Goal: Information Seeking & Learning: Learn about a topic

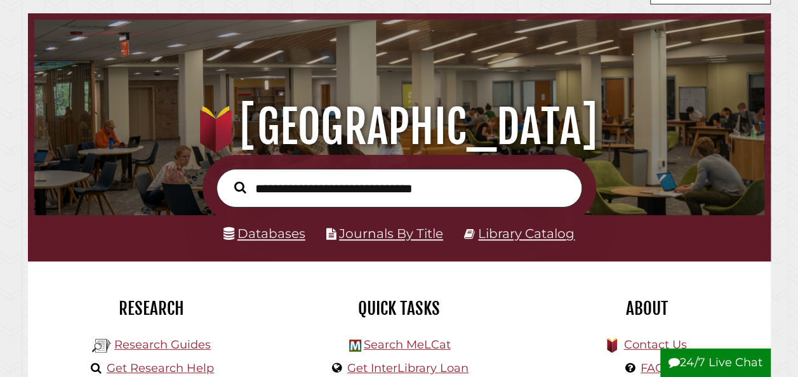
scroll to position [52, 0]
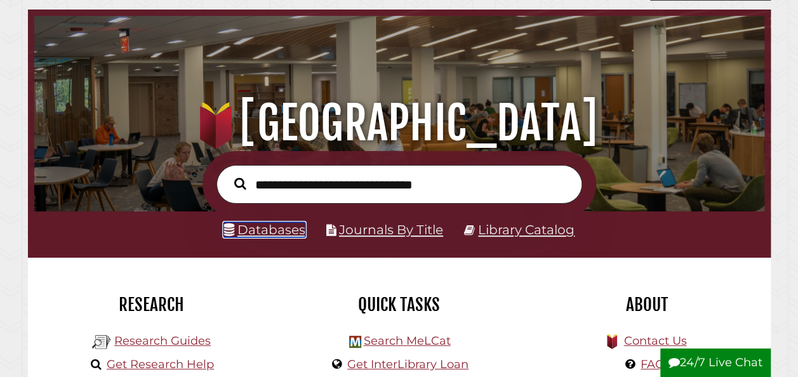
drag, startPoint x: 295, startPoint y: 232, endPoint x: 238, endPoint y: -38, distance: 276.6
drag, startPoint x: 238, startPoint y: -38, endPoint x: 175, endPoint y: 50, distance: 107.5
click at [175, 50] on div ".heklogo-cls-1 { fill: url(#linear-gradient); } .heklogo-cls-1, .heklogo-cls-2,…" at bounding box center [399, 81] width 743 height 142
click at [268, 224] on link "Databases" at bounding box center [265, 229] width 82 height 15
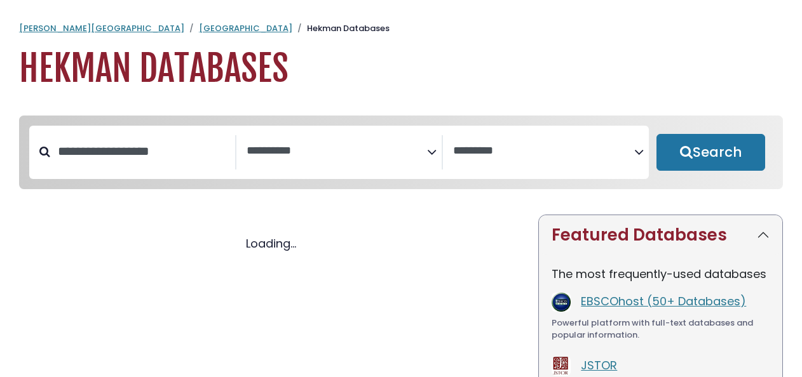
select select "Database Subject Filter"
select select "Database Vendors Filter"
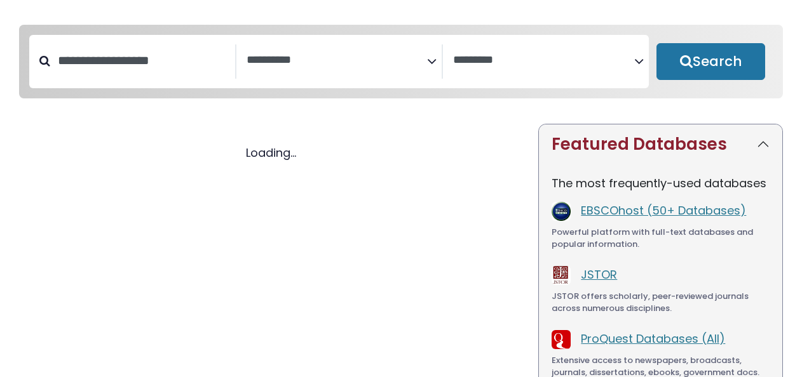
select select "Database Subject Filter"
select select "Database Vendors Filter"
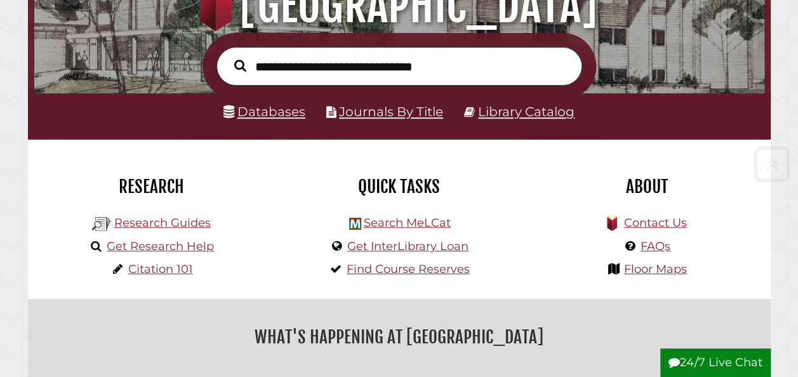
scroll to position [201, 0]
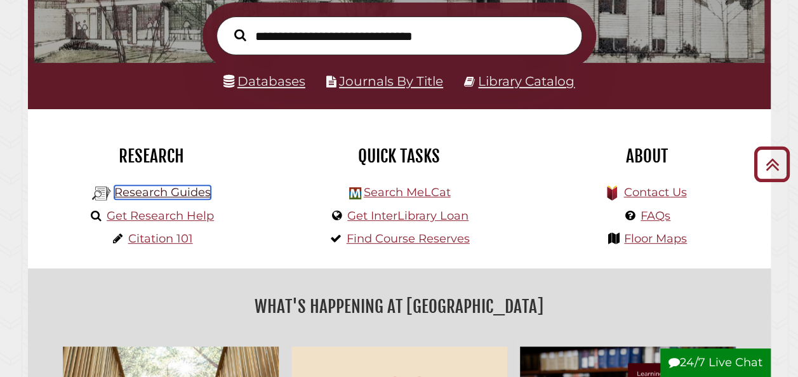
click at [189, 193] on link "Research Guides" at bounding box center [162, 192] width 97 height 14
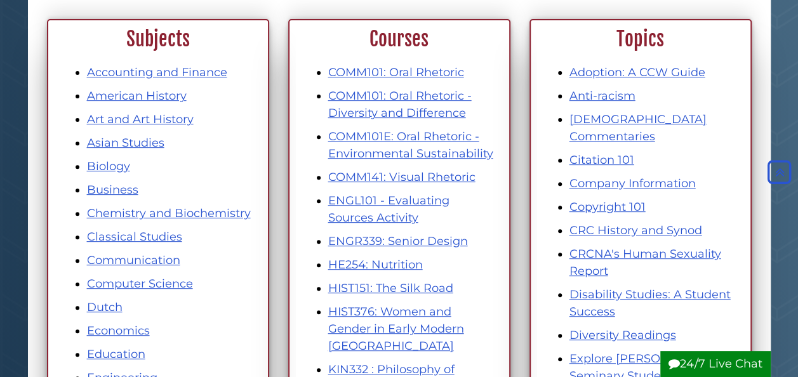
scroll to position [456, 0]
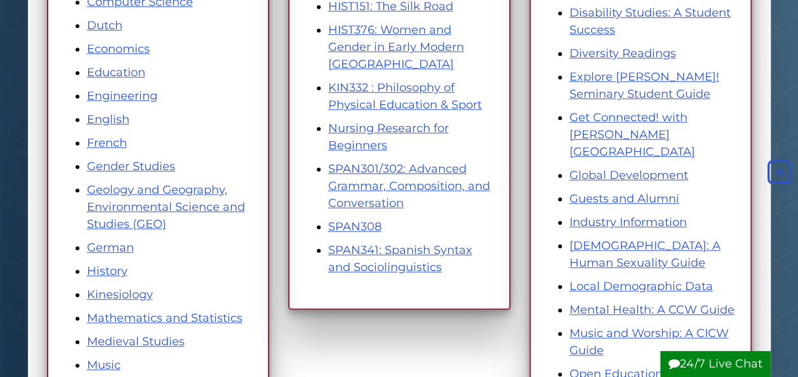
click at [275, 166] on div "Subjects Accounting and Finance American History Art and Art History Asian Stud…" at bounding box center [157, 231] width 241 height 989
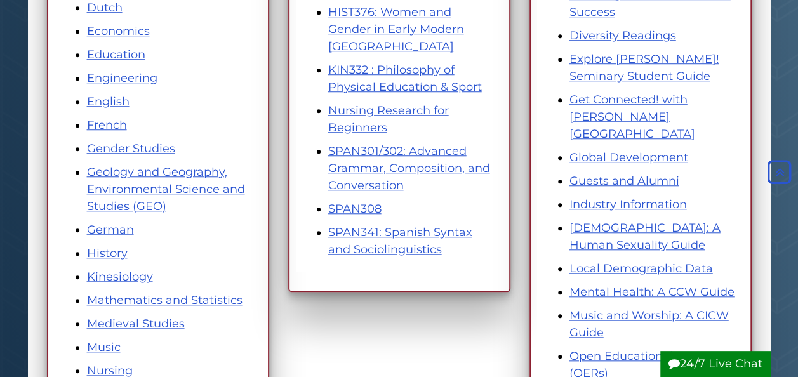
scroll to position [476, 0]
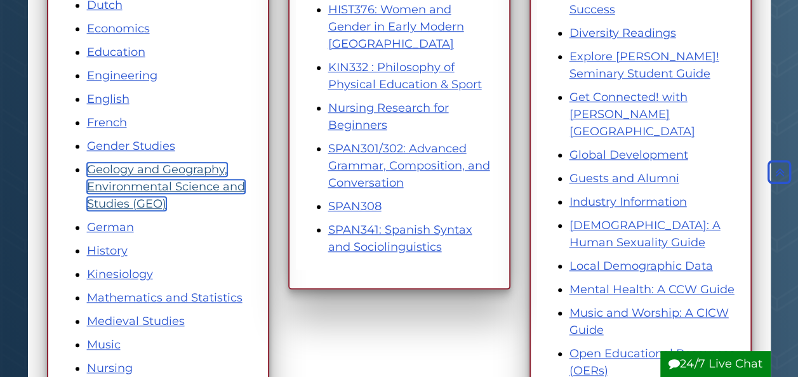
click at [180, 175] on link "Geology and Geography, Environmental Science and Studies (GEO)" at bounding box center [166, 187] width 158 height 48
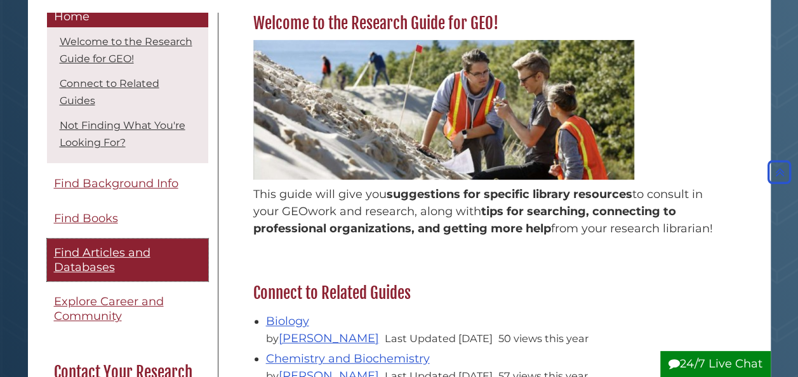
scroll to position [13, 0]
click at [142, 255] on span "Find Articles and Databases" at bounding box center [102, 259] width 97 height 29
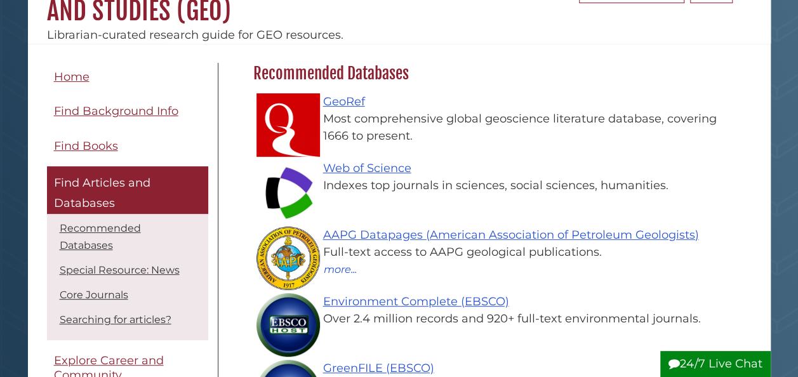
scroll to position [165, 0]
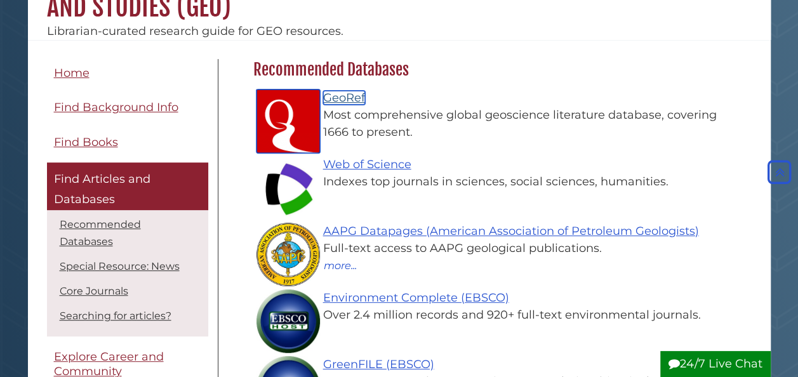
drag, startPoint x: 332, startPoint y: 102, endPoint x: 270, endPoint y: -36, distance: 151.0
drag, startPoint x: 270, startPoint y: -36, endPoint x: 513, endPoint y: 28, distance: 250.8
click at [513, 28] on div "Librarian-curated research guide for GEO resources." at bounding box center [399, 31] width 743 height 17
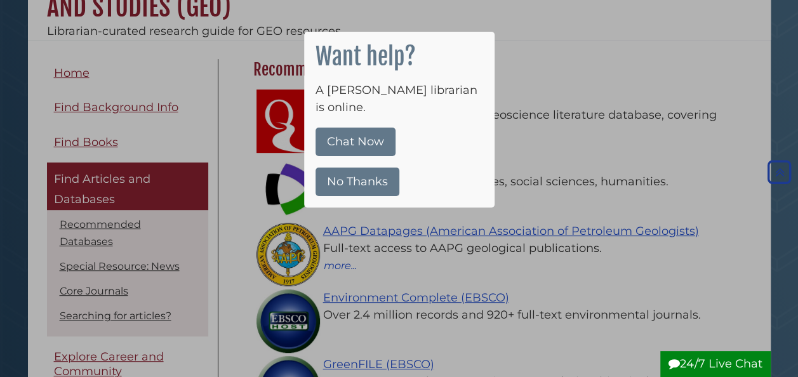
click at [245, 104] on div at bounding box center [399, 188] width 798 height 377
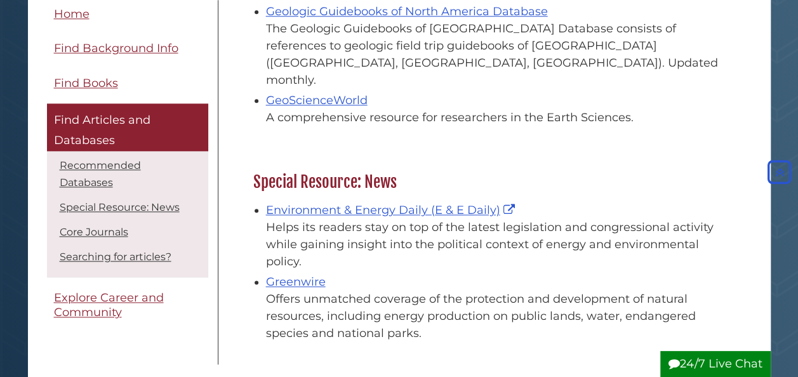
scroll to position [633, 0]
